Goal: Transaction & Acquisition: Purchase product/service

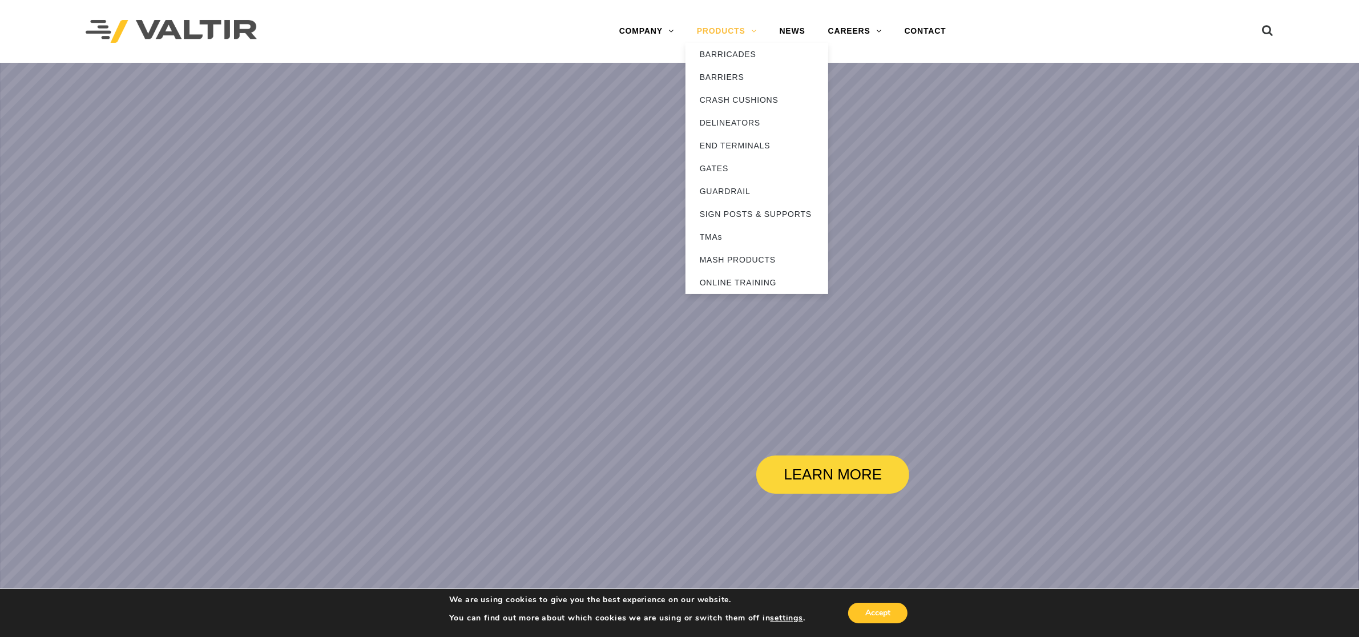
click at [757, 34] on link "PRODUCTS" at bounding box center [726, 31] width 83 height 23
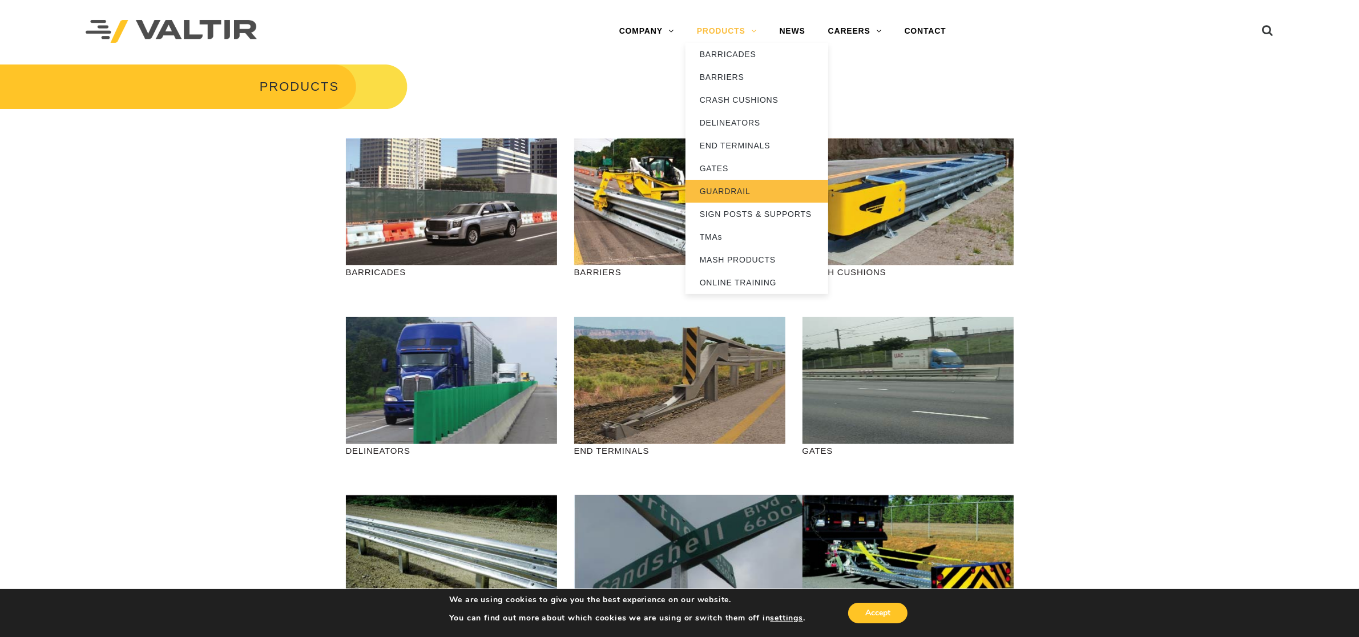
click at [731, 184] on link "GUARDRAIL" at bounding box center [756, 191] width 143 height 23
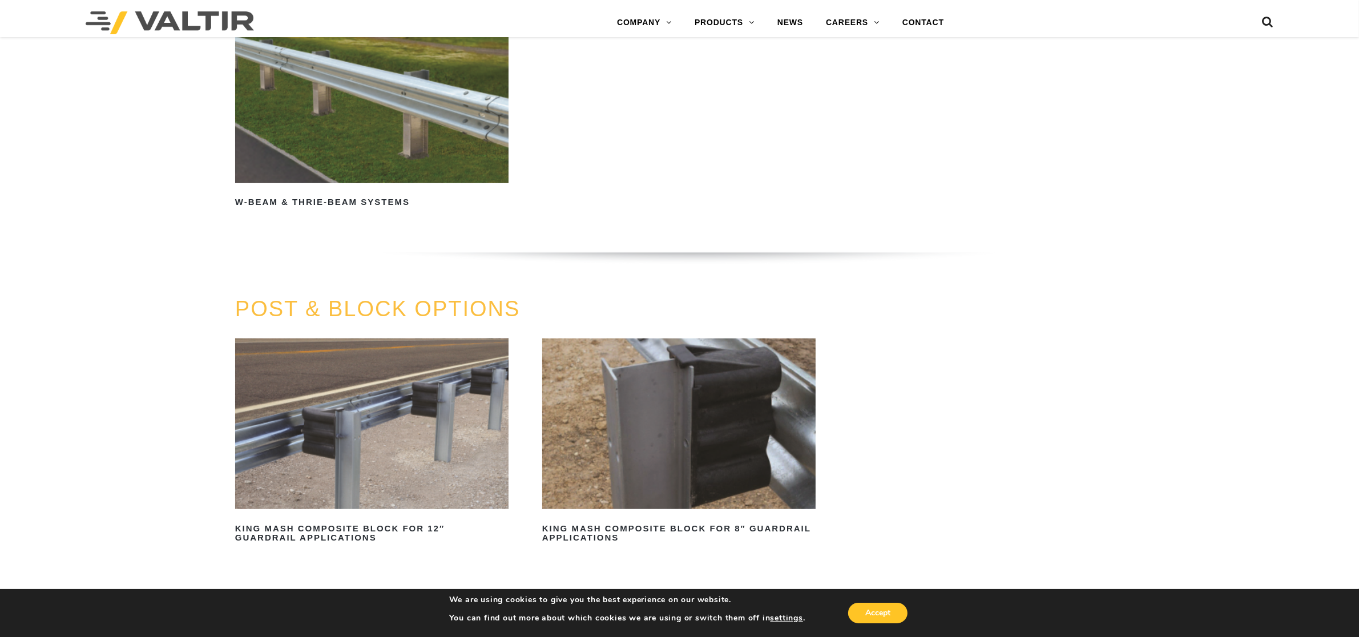
scroll to position [1070, 0]
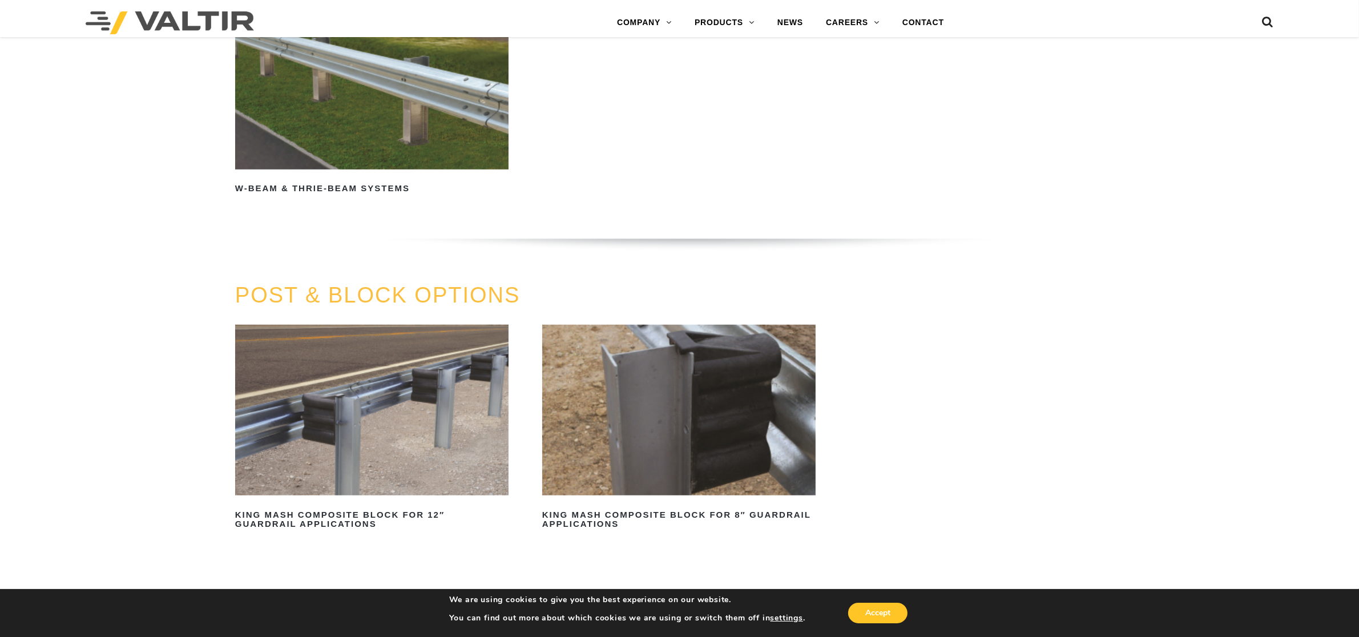
click at [471, 108] on img at bounding box center [371, 84] width 273 height 171
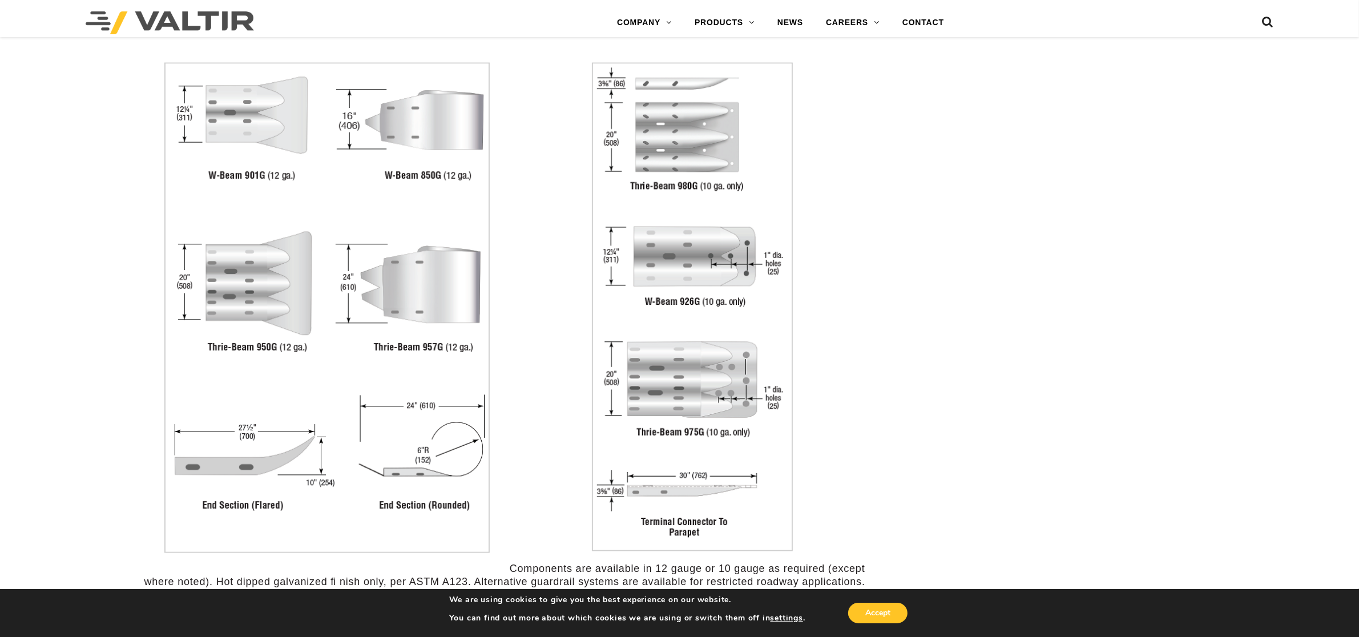
scroll to position [2354, 0]
